Goal: Transaction & Acquisition: Purchase product/service

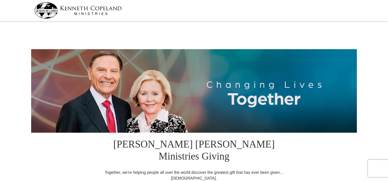
select select "[GEOGRAPHIC_DATA]"
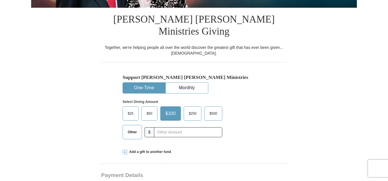
scroll to position [169, 0]
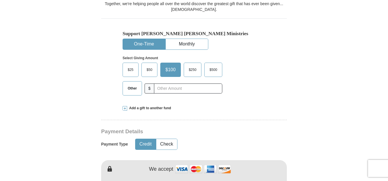
click at [152, 65] on span "$50" at bounding box center [149, 69] width 11 height 9
click at [0, 0] on input "$50" at bounding box center [0, 0] width 0 height 0
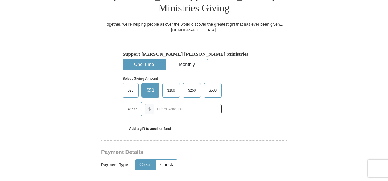
scroll to position [148, 0]
click at [187, 60] on button "Monthly" at bounding box center [187, 65] width 42 height 11
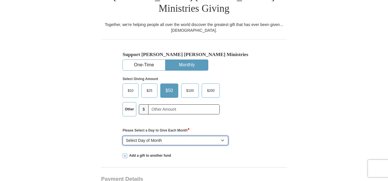
click at [161, 136] on select "Select Day of Month 1 2 3 4 5 6 7 8 9 10 11 12 13 14 15 16 17 18 19 20 21 22 23…" at bounding box center [176, 141] width 106 height 10
select select "5"
click at [123, 136] on select "Select Day of Month 1 2 3 4 5 6 7 8 9 10 11 12 13 14 15 16 17 18 19 20 21 22 23…" at bounding box center [176, 141] width 106 height 10
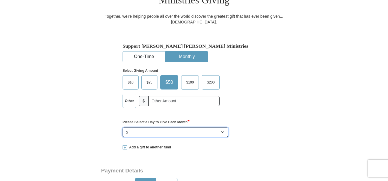
scroll to position [157, 0]
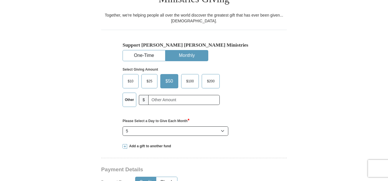
click at [158, 144] on span "Add a gift to another fund" at bounding box center [149, 146] width 44 height 5
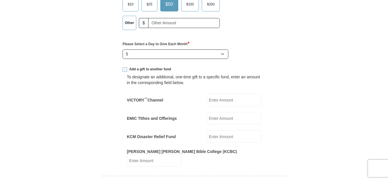
scroll to position [237, 0]
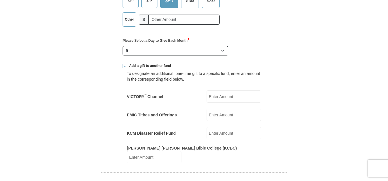
click at [124, 64] on span at bounding box center [125, 66] width 5 height 5
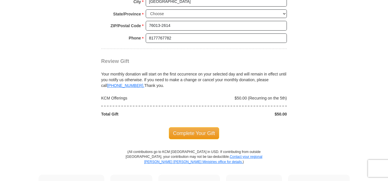
scroll to position [569, 0]
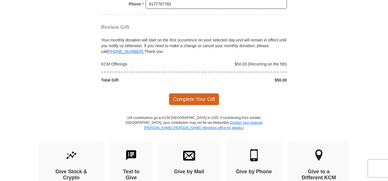
click at [205, 93] on span "Complete Your Gift" at bounding box center [194, 99] width 51 height 12
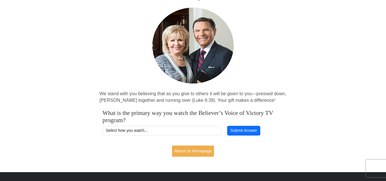
scroll to position [40, 0]
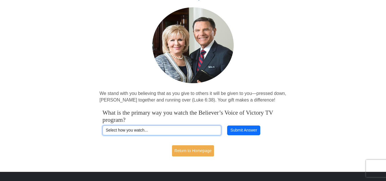
click at [157, 132] on select "Select how you watch... Daystar Morning Daystar Evening [DOMAIN_NAME] [DOMAIN_N…" at bounding box center [162, 130] width 119 height 10
select select "YOUTUBE"
click at [103, 125] on select "Select how you watch... Daystar Morning Daystar Evening [DOMAIN_NAME] [DOMAIN_N…" at bounding box center [162, 130] width 119 height 10
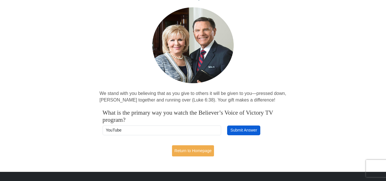
click at [245, 130] on button "Submit Answer" at bounding box center [243, 130] width 33 height 10
